Goal: Check status

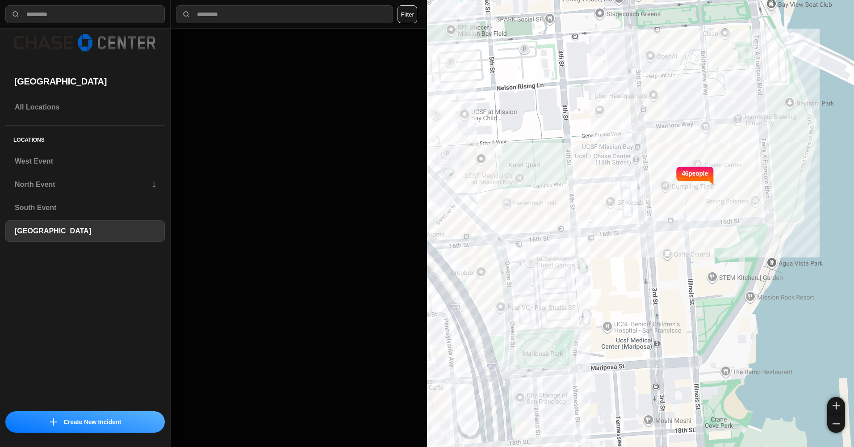
select select "*"
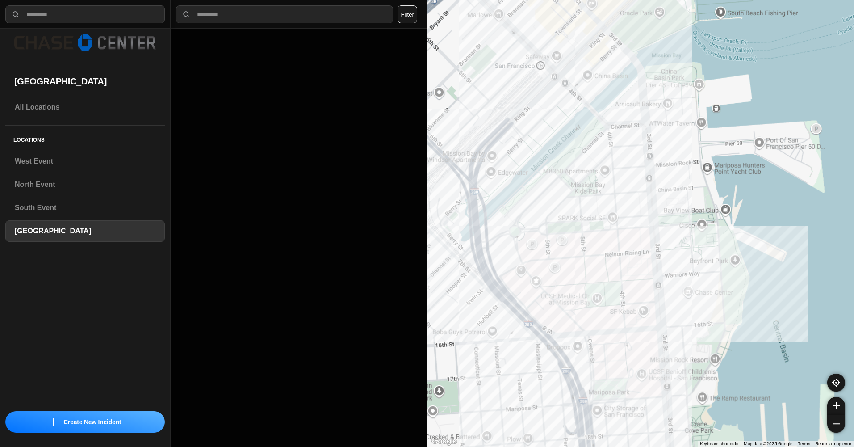
drag, startPoint x: 541, startPoint y: 122, endPoint x: 611, endPoint y: 265, distance: 159.7
click at [611, 265] on div at bounding box center [640, 223] width 427 height 447
